Goal: Task Accomplishment & Management: Use online tool/utility

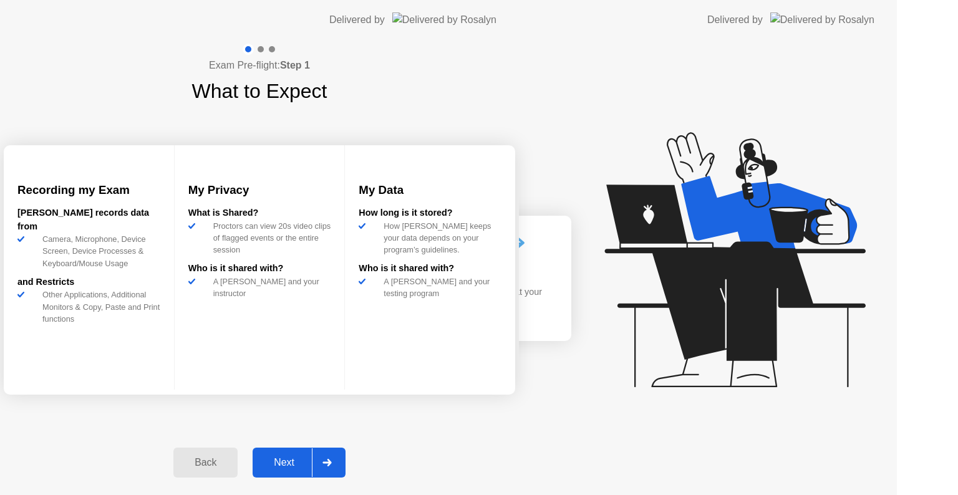
click at [312, 457] on div "Next" at bounding box center [284, 462] width 56 height 11
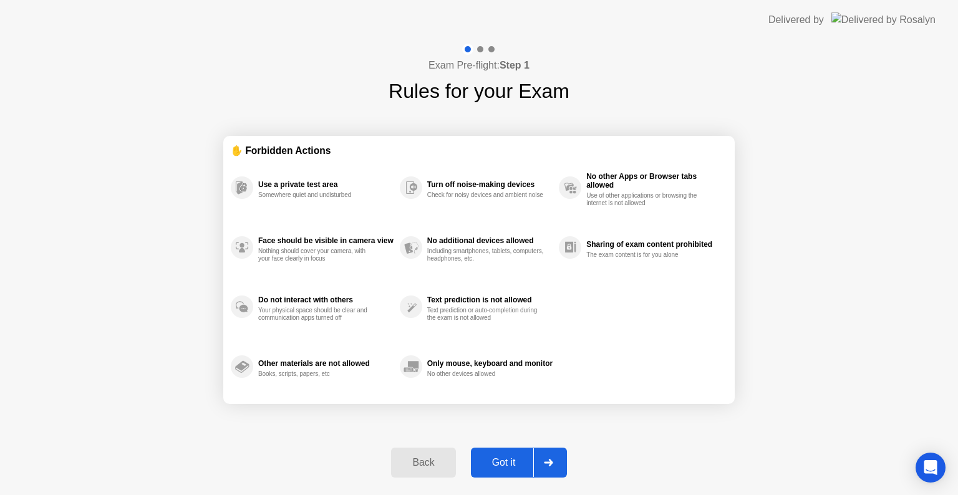
click at [498, 448] on button "Got it" at bounding box center [519, 463] width 96 height 30
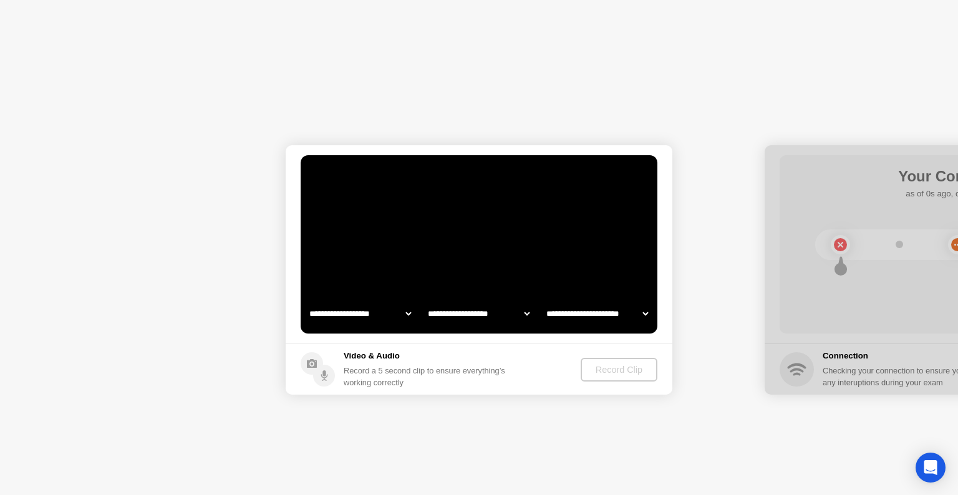
select select "**********"
select select "*******"
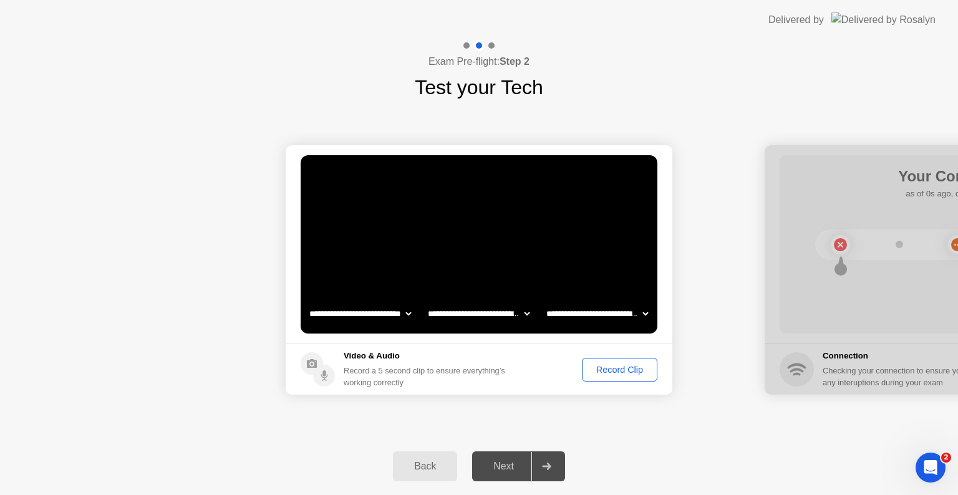
click at [618, 369] on div "Record Clip" at bounding box center [619, 370] width 67 height 10
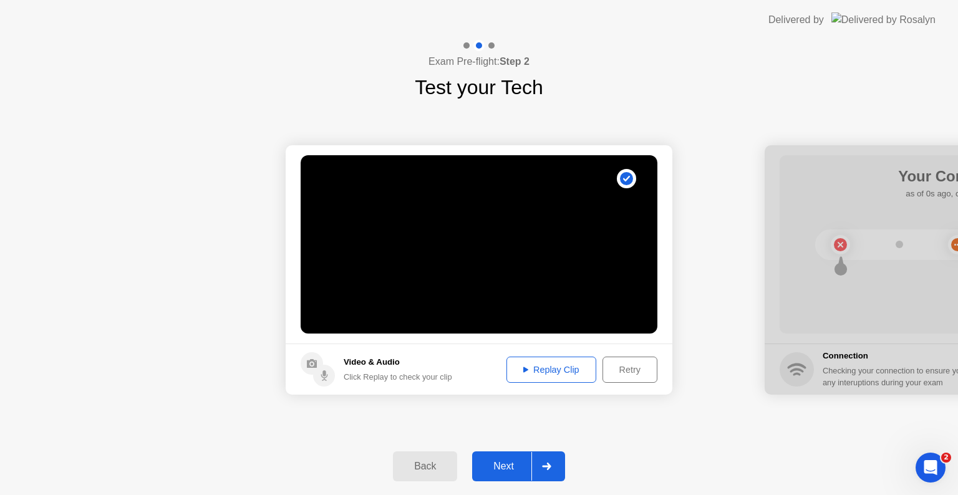
click at [506, 465] on div "Next" at bounding box center [504, 466] width 56 height 11
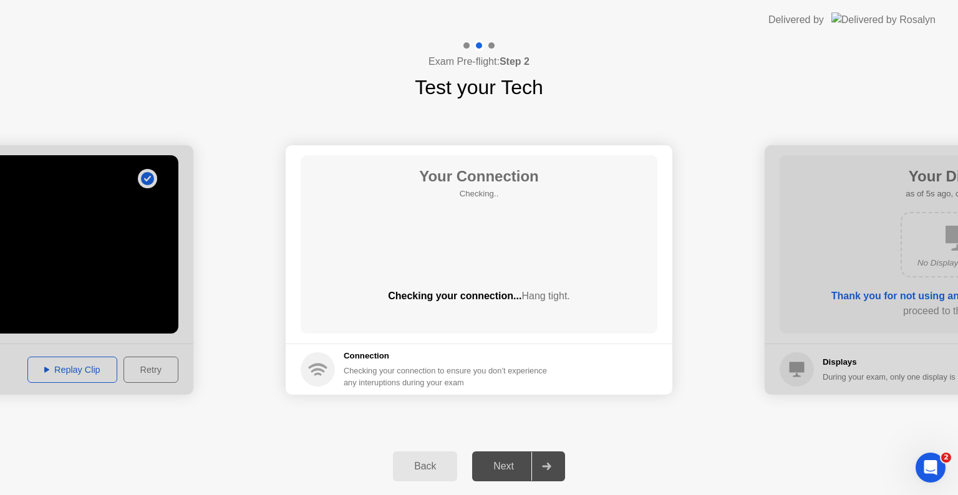
click at [515, 422] on div "**********" at bounding box center [479, 270] width 958 height 336
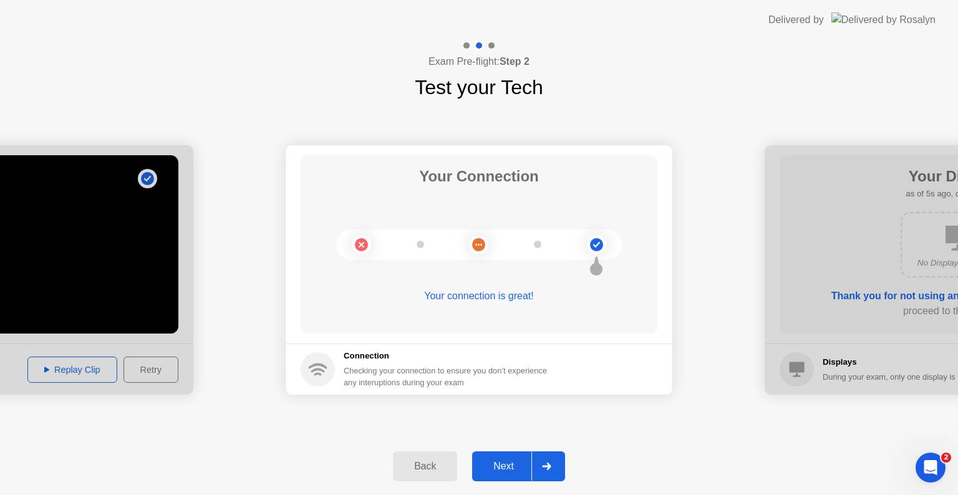
click at [515, 472] on div "Next" at bounding box center [504, 466] width 56 height 11
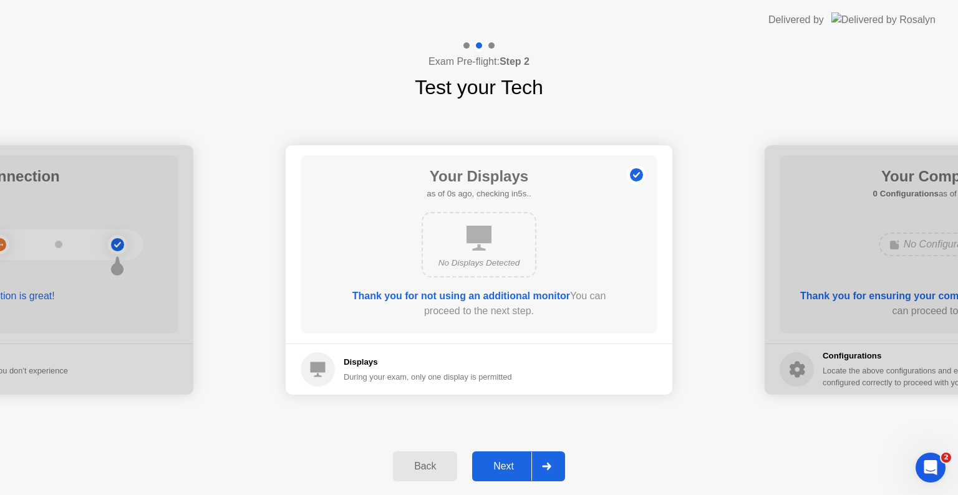
click at [514, 465] on div "Next" at bounding box center [504, 466] width 56 height 11
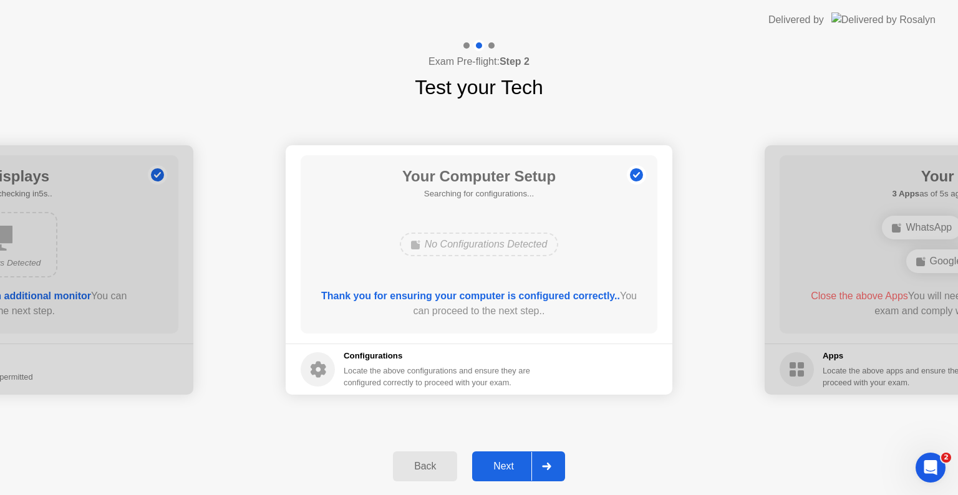
click at [514, 465] on div "Next" at bounding box center [504, 466] width 56 height 11
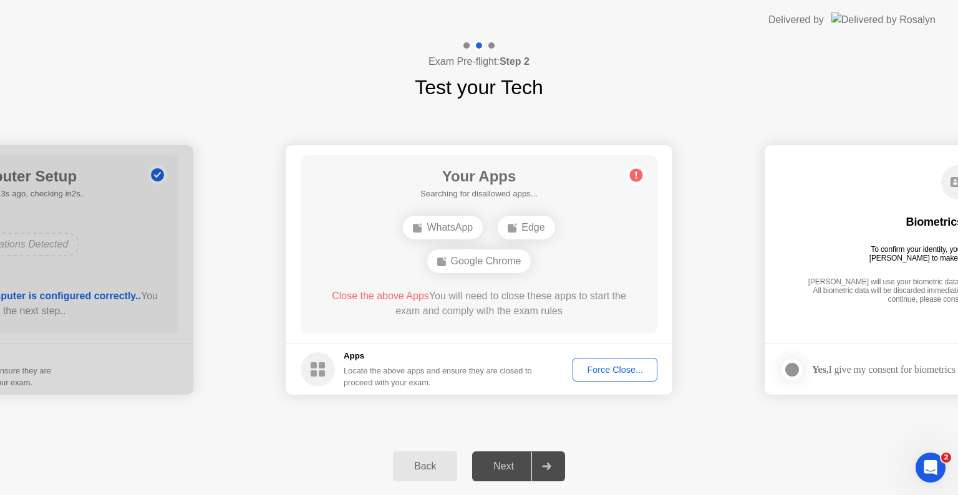
click at [594, 423] on div "**********" at bounding box center [479, 270] width 958 height 336
click at [627, 375] on div "Force Close..." at bounding box center [615, 370] width 76 height 10
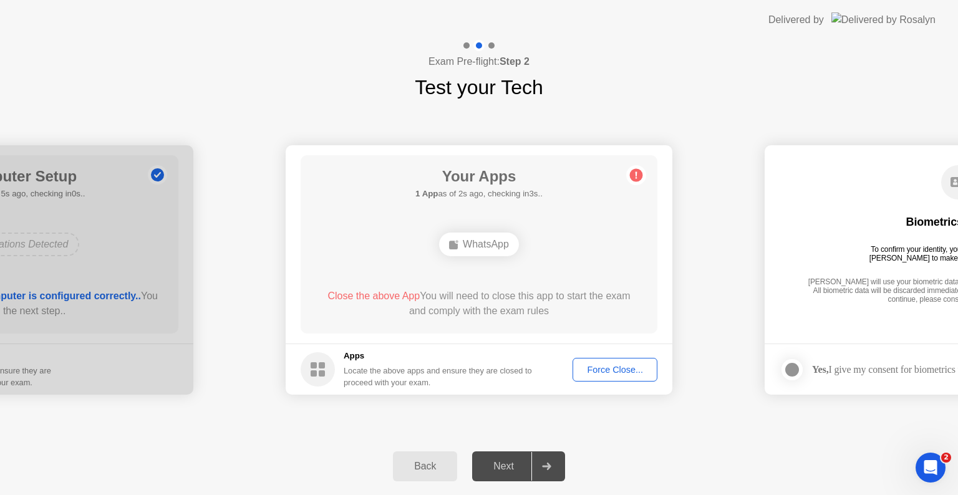
click at [682, 442] on div "Back Next" at bounding box center [479, 466] width 958 height 57
click at [621, 366] on div "Force Close..." at bounding box center [615, 370] width 76 height 10
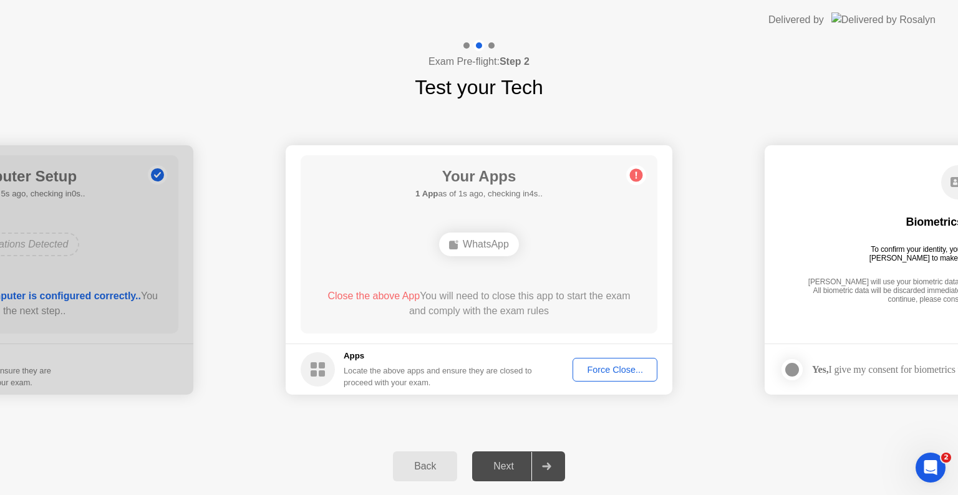
click at [665, 449] on div "Back Next" at bounding box center [479, 466] width 958 height 57
click at [669, 436] on div "**********" at bounding box center [479, 270] width 958 height 336
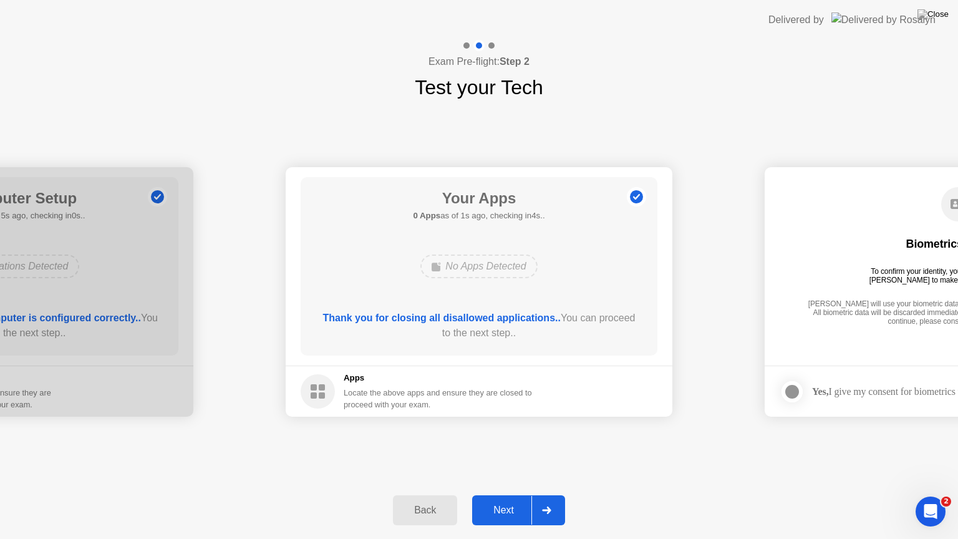
click at [501, 495] on div "Next" at bounding box center [504, 510] width 56 height 11
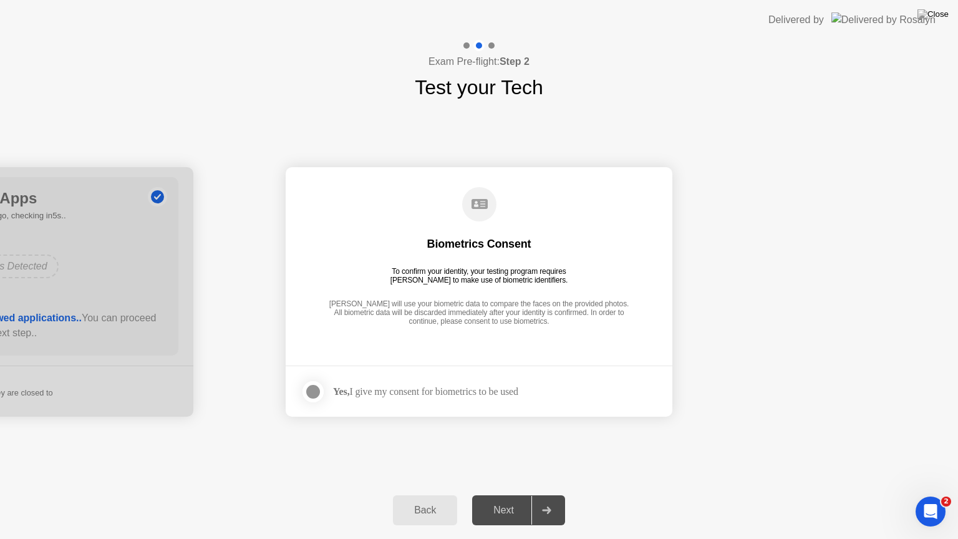
click at [509, 495] on div "Next" at bounding box center [504, 510] width 56 height 11
click at [362, 387] on div "Yes, I give my consent for biometrics to be used" at bounding box center [425, 391] width 185 height 12
click at [312, 394] on div at bounding box center [313, 391] width 15 height 15
click at [503, 495] on div "Next" at bounding box center [504, 510] width 56 height 11
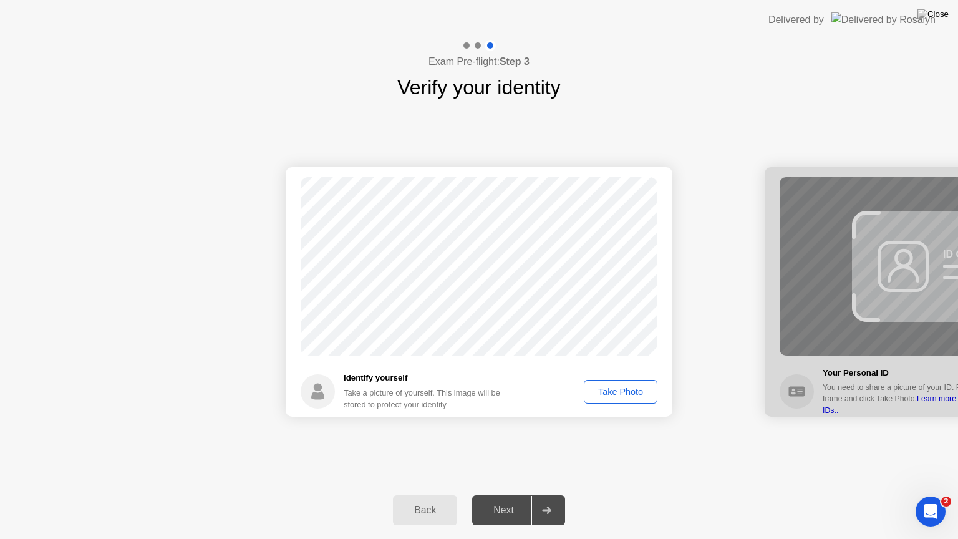
click at [630, 387] on div "Take Photo" at bounding box center [620, 392] width 65 height 10
click at [489, 495] on div "Next" at bounding box center [504, 510] width 56 height 11
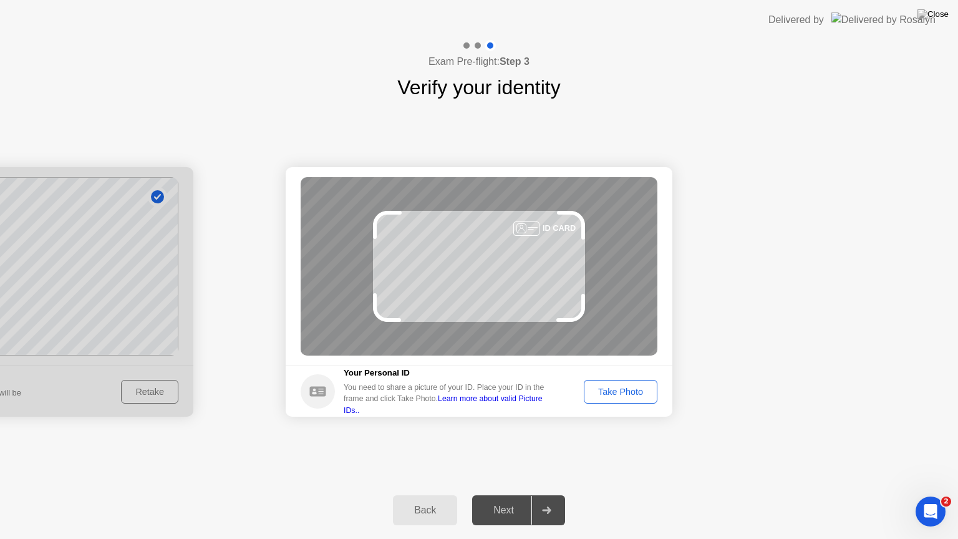
click at [521, 495] on div "Next" at bounding box center [504, 510] width 56 height 11
click at [621, 389] on div "Take Photo" at bounding box center [620, 392] width 65 height 10
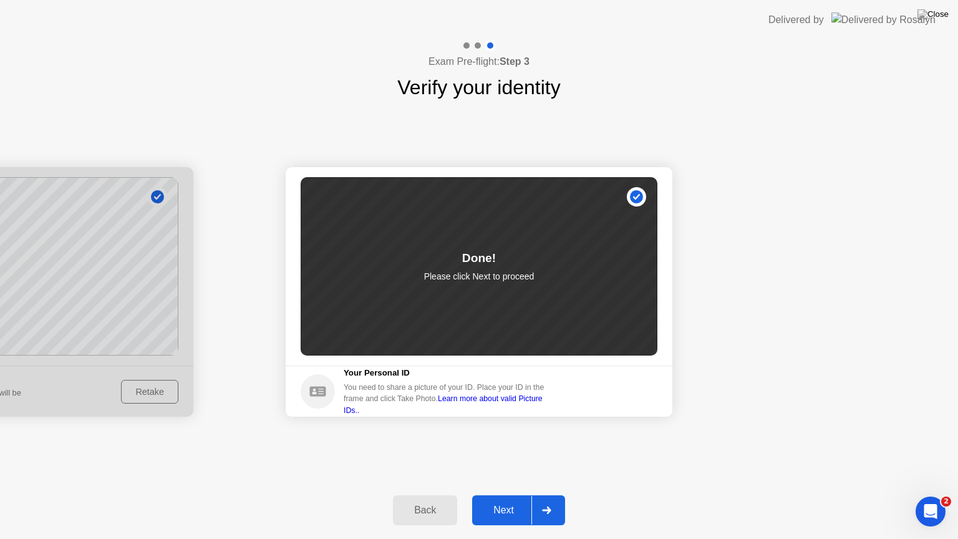
click at [511, 495] on div "Next" at bounding box center [504, 510] width 56 height 11
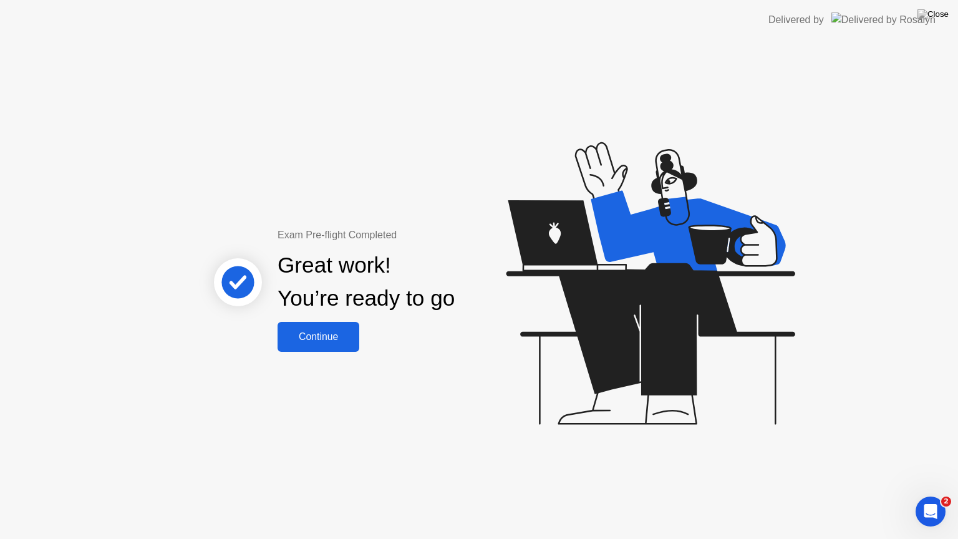
click at [332, 331] on div "Continue" at bounding box center [318, 336] width 74 height 11
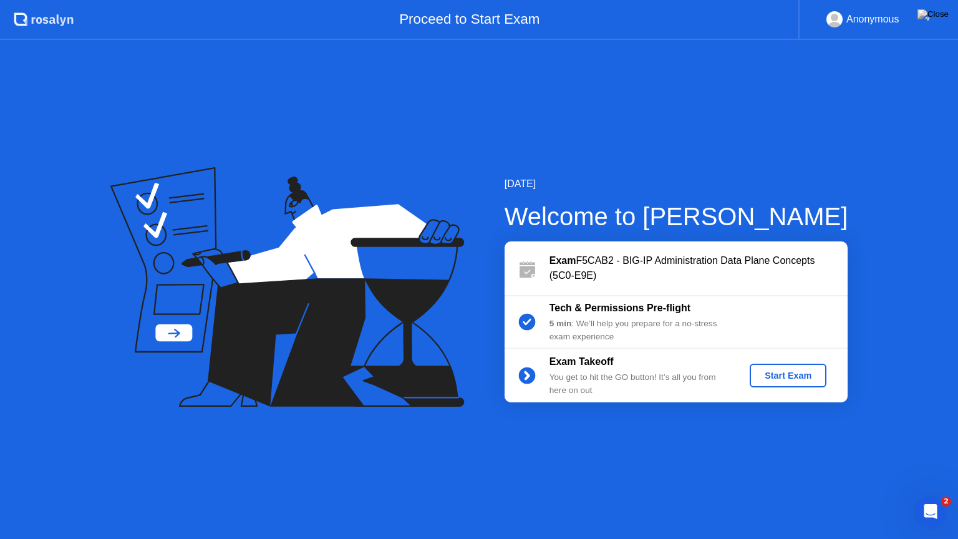
click at [823, 377] on button "Start Exam" at bounding box center [788, 376] width 77 height 24
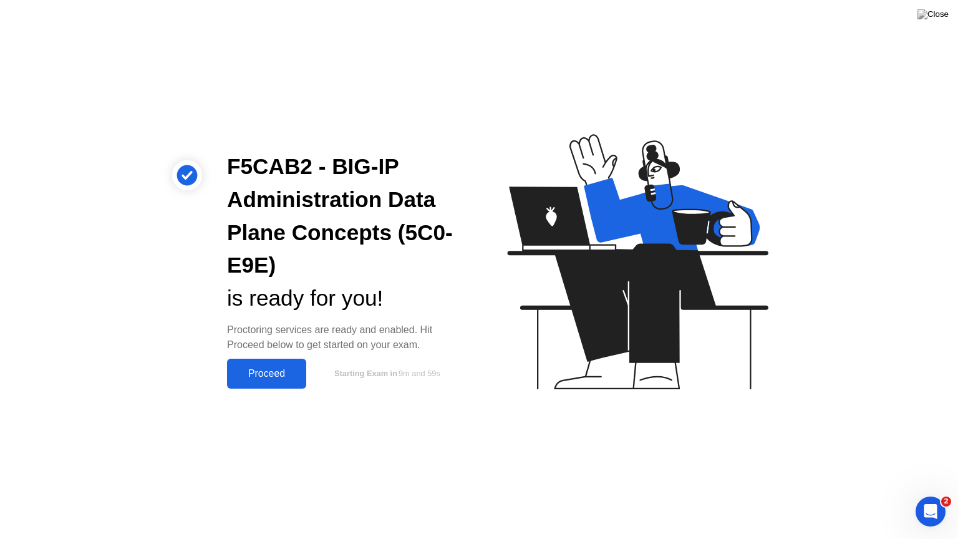
click at [257, 372] on div "Proceed" at bounding box center [267, 373] width 72 height 11
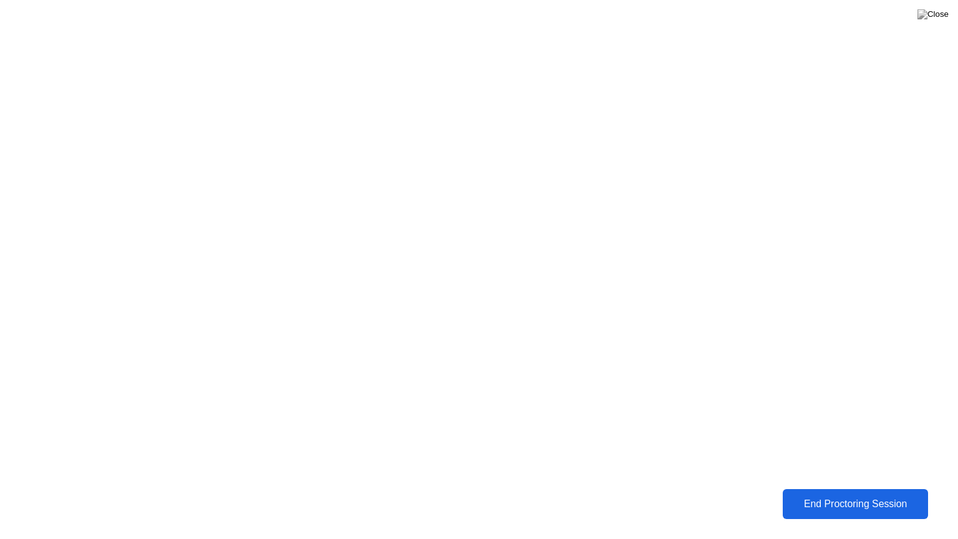
click at [823, 495] on button "End Proctoring Session" at bounding box center [855, 504] width 146 height 30
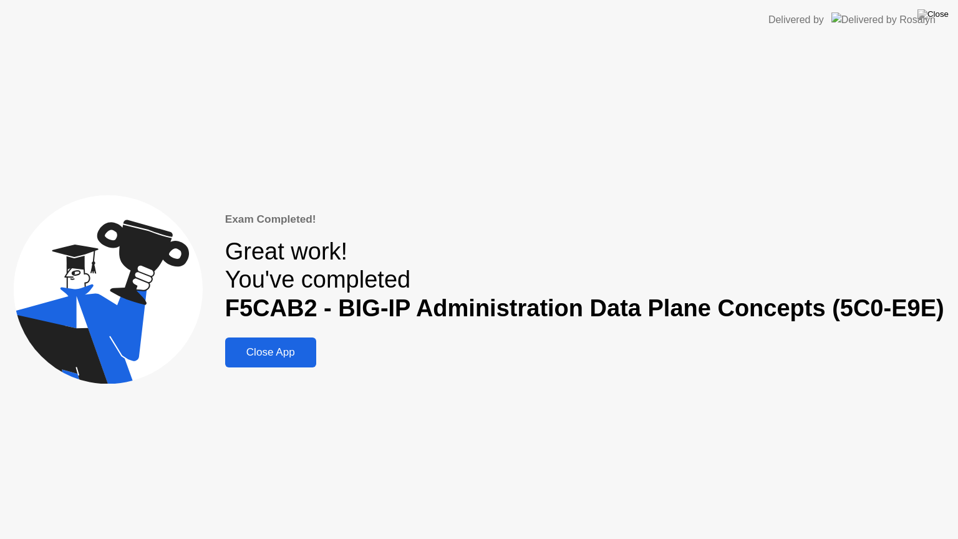
click at [940, 22] on button at bounding box center [932, 14] width 37 height 16
click at [302, 495] on div at bounding box center [479, 539] width 958 height 0
drag, startPoint x: 515, startPoint y: 281, endPoint x: 492, endPoint y: 293, distance: 25.7
click at [284, 349] on div "Close App" at bounding box center [271, 352] width 84 height 12
